Goal: Task Accomplishment & Management: Manage account settings

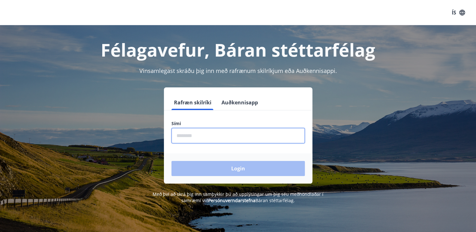
click at [180, 135] on input "phone" at bounding box center [237, 135] width 133 height 15
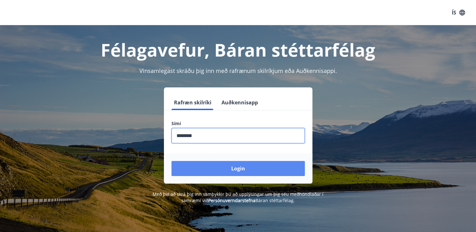
type input "********"
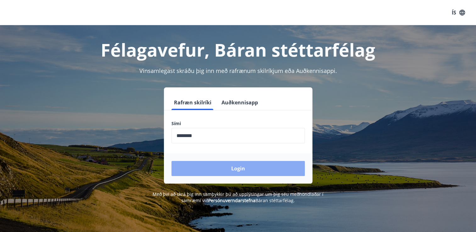
click at [208, 169] on button "Login" at bounding box center [237, 168] width 133 height 15
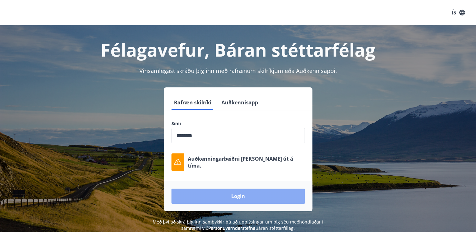
click at [221, 194] on button "Login" at bounding box center [237, 196] width 133 height 15
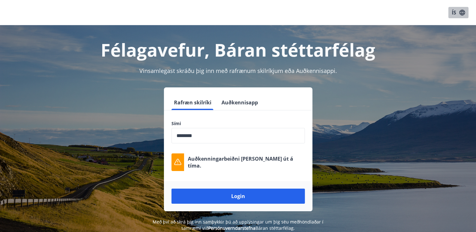
click at [453, 13] on button "ÍS" at bounding box center [458, 12] width 20 height 11
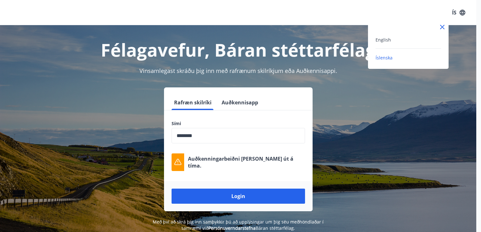
click at [394, 38] on div "English" at bounding box center [407, 40] width 65 height 8
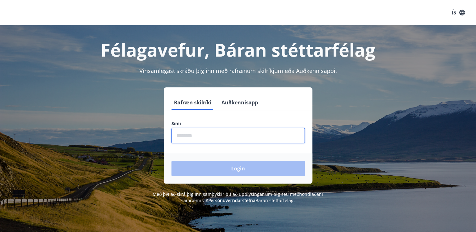
click at [180, 133] on input "phone" at bounding box center [237, 135] width 133 height 15
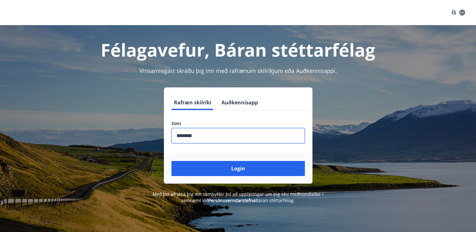
type input "********"
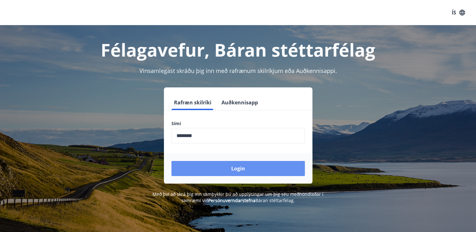
click at [195, 171] on button "Login" at bounding box center [237, 168] width 133 height 15
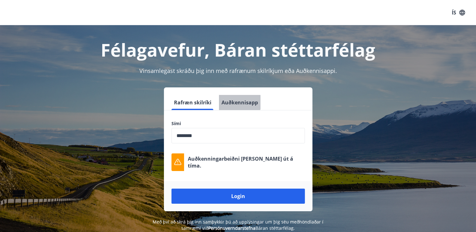
click at [236, 102] on button "Auðkennisapp" at bounding box center [240, 102] width 42 height 15
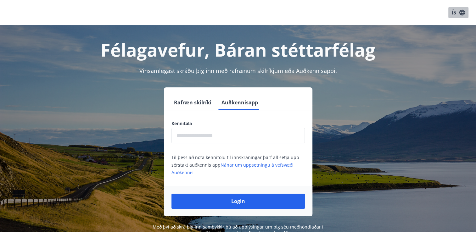
click at [452, 13] on button "ÍS" at bounding box center [458, 12] width 20 height 11
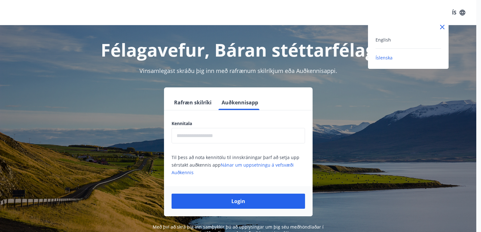
click at [403, 41] on div "English" at bounding box center [407, 40] width 65 height 8
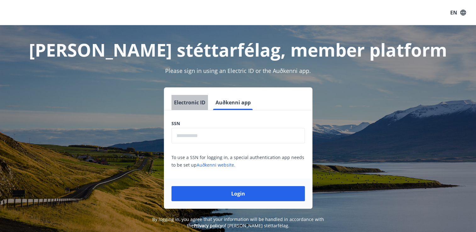
click at [193, 101] on button "Electronic ID" at bounding box center [189, 102] width 36 height 15
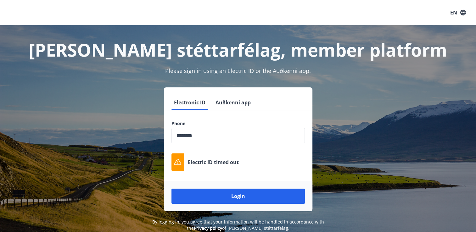
click at [371, 139] on div "Electronic ID Auðkenni app Phone ​ Electric ID timed out Login" at bounding box center [238, 149] width 438 height 124
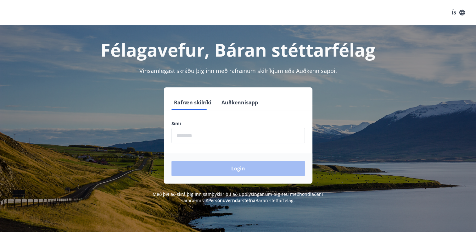
click at [177, 139] on input "phone" at bounding box center [237, 135] width 133 height 15
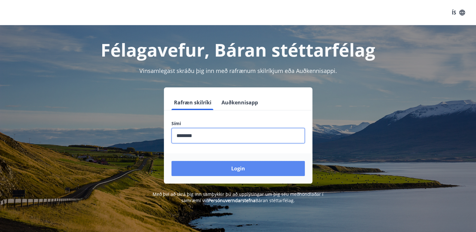
type input "********"
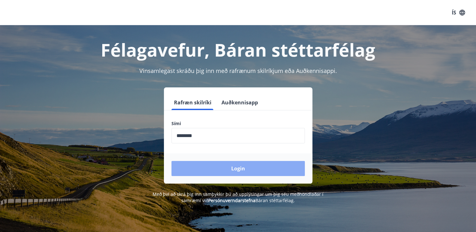
click at [223, 170] on button "Login" at bounding box center [237, 168] width 133 height 15
